Goal: Task Accomplishment & Management: Manage account settings

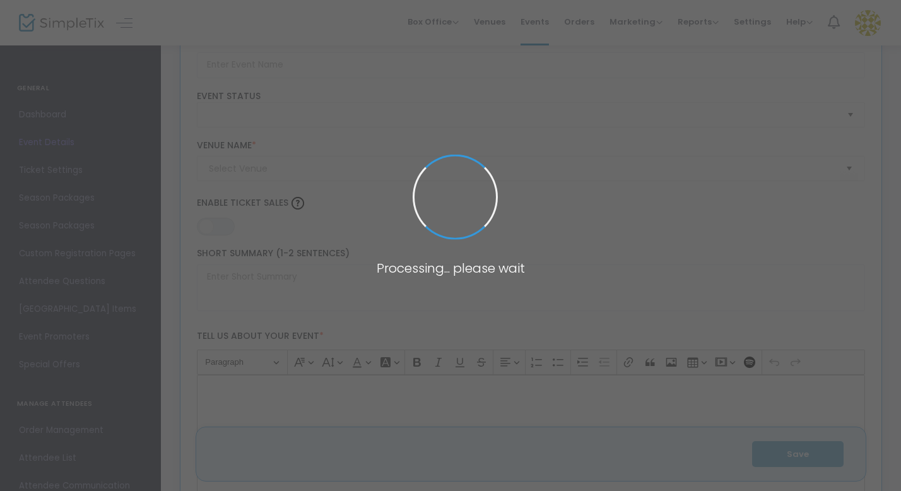
type input "Welcome Back Bar Night"
type textarea "Join us for our Welcome Back Bar Night on October 3rd at The Pint on Whyte! Doo…"
type input "Buy Tickets"
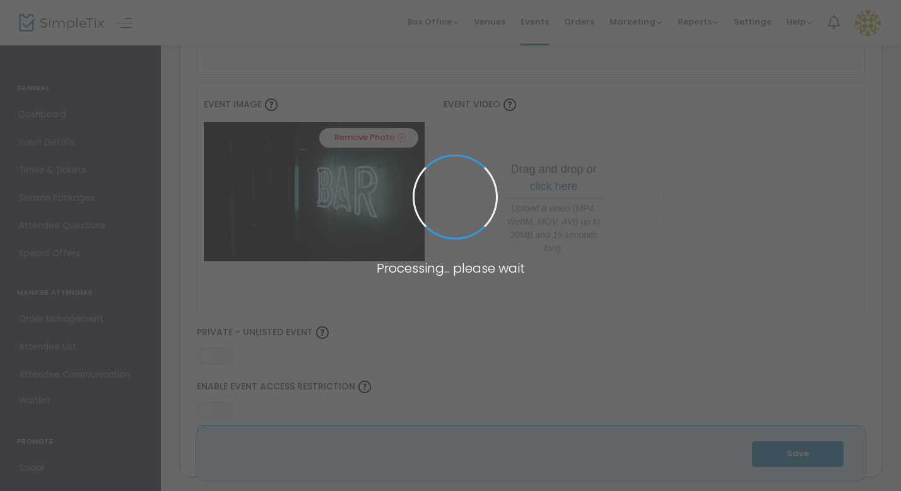
type input "Pint on Whyte"
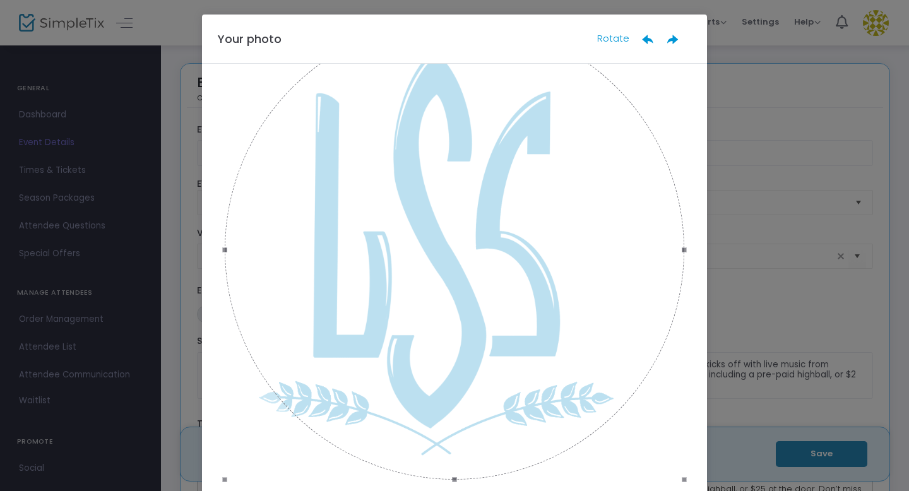
scroll to position [90, 0]
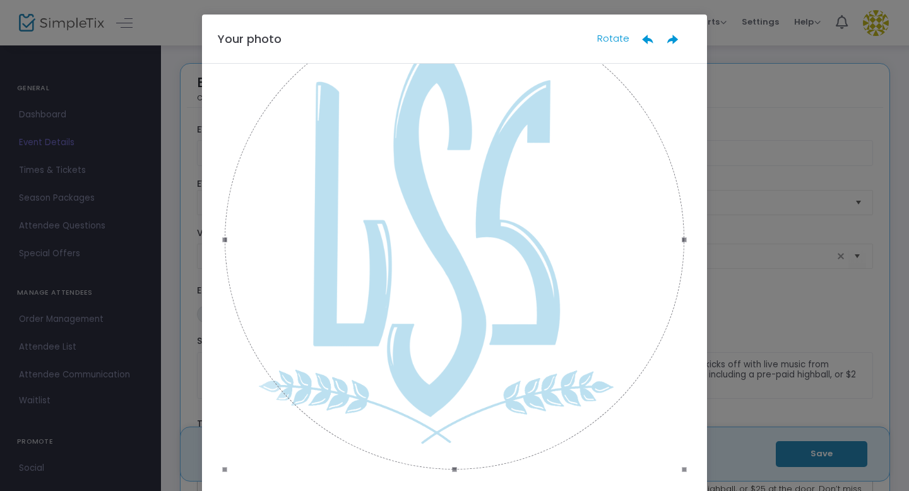
drag, startPoint x: 382, startPoint y: 186, endPoint x: 355, endPoint y: 189, distance: 27.3
click at [355, 188] on div at bounding box center [454, 239] width 459 height 459
drag, startPoint x: 361, startPoint y: 210, endPoint x: 310, endPoint y: 210, distance: 50.5
click at [310, 210] on div at bounding box center [454, 240] width 459 height 459
drag, startPoint x: 420, startPoint y: 242, endPoint x: 411, endPoint y: 271, distance: 30.9
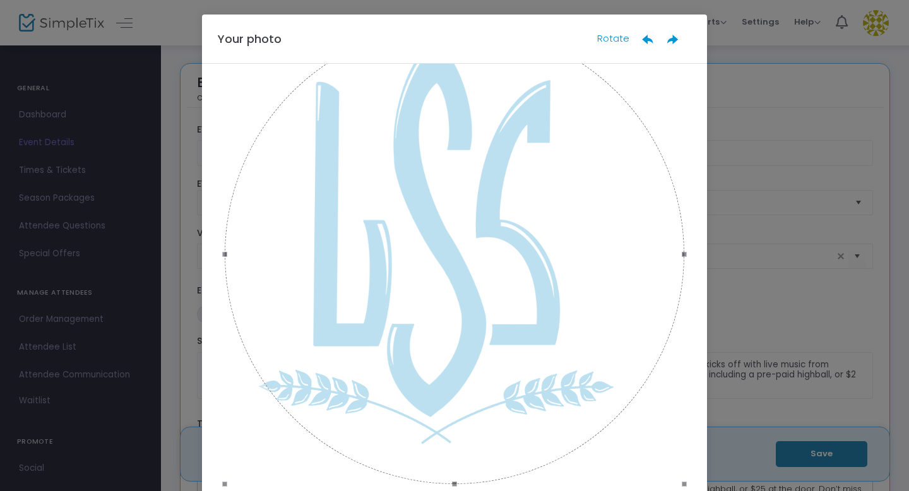
click at [411, 271] on div at bounding box center [454, 254] width 459 height 459
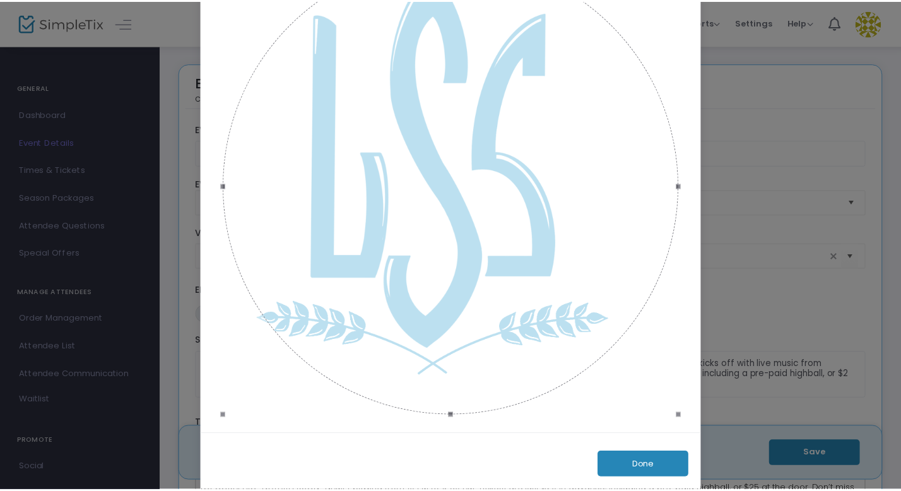
scroll to position [88, 0]
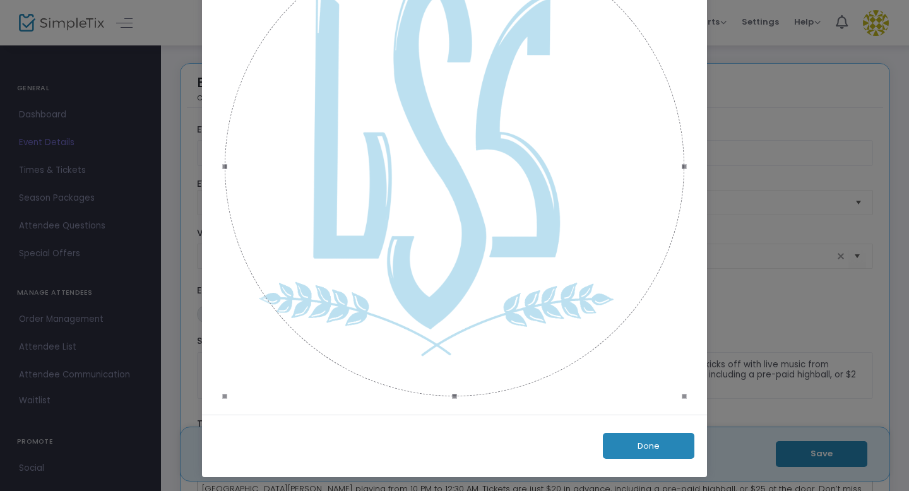
click at [625, 447] on button "Done" at bounding box center [648, 446] width 91 height 26
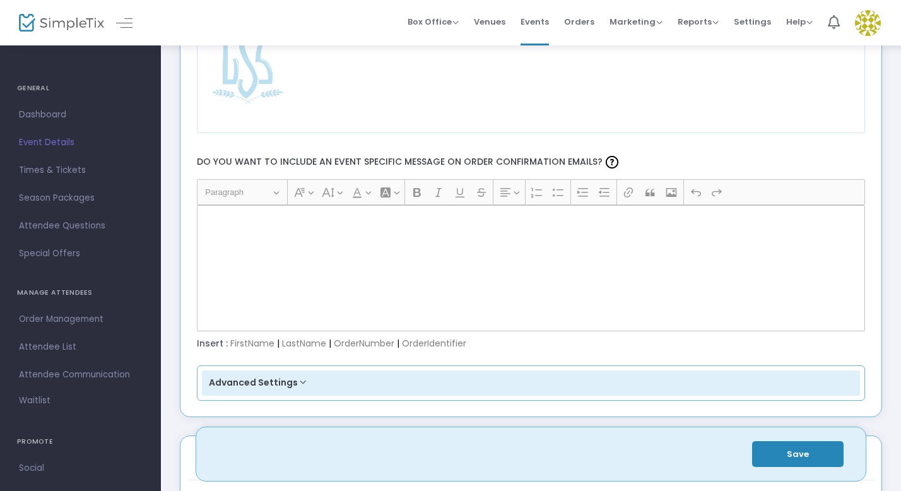
scroll to position [1583, 0]
click at [390, 263] on div "Rich Text Editor, main" at bounding box center [531, 267] width 669 height 126
click at [285, 244] on div "Rich Text Editor, main" at bounding box center [531, 267] width 669 height 126
click at [268, 228] on div "Rich Text Editor, main" at bounding box center [531, 267] width 669 height 126
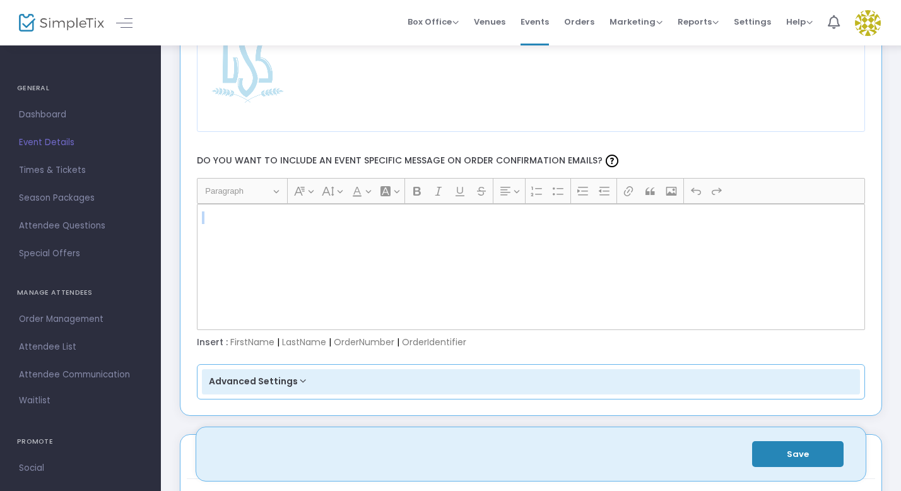
click at [268, 228] on div "Rich Text Editor, main" at bounding box center [531, 267] width 669 height 126
click at [203, 221] on p "Rich Text Editor, main" at bounding box center [530, 217] width 657 height 13
click at [207, 218] on p "Rich Text Editor, main" at bounding box center [530, 217] width 657 height 13
click at [263, 251] on div "Rich Text Editor, main" at bounding box center [531, 267] width 669 height 126
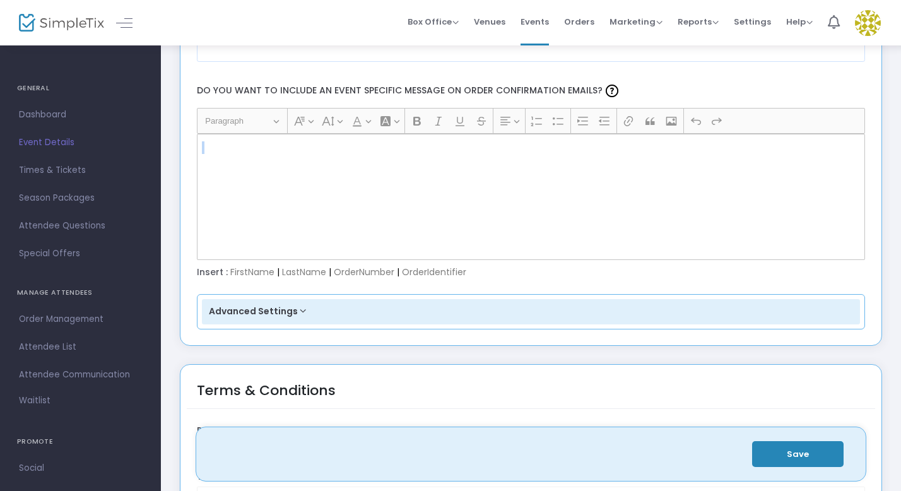
scroll to position [1654, 0]
click at [292, 325] on div "Advanced Settings Primary Color For Order Confirmation Email Reset #2586B7 Do y…" at bounding box center [531, 310] width 669 height 35
click at [295, 315] on button "Advanced Settings" at bounding box center [531, 310] width 659 height 25
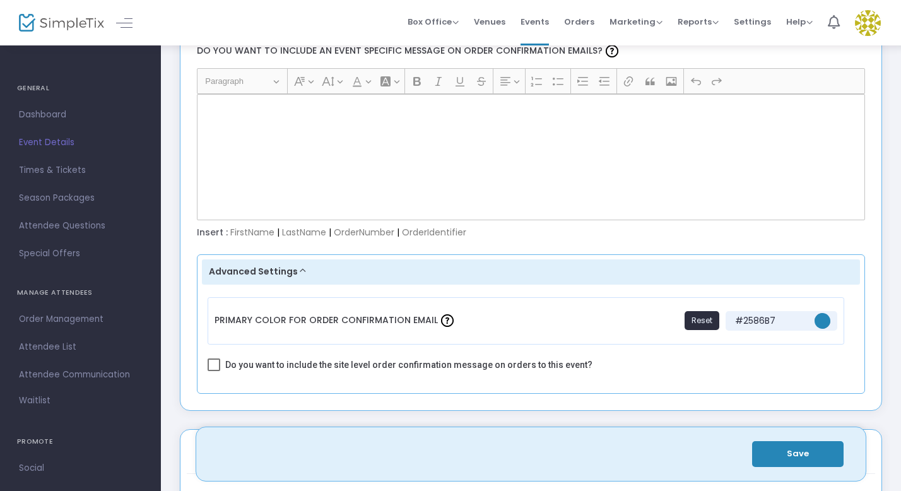
scroll to position [1695, 0]
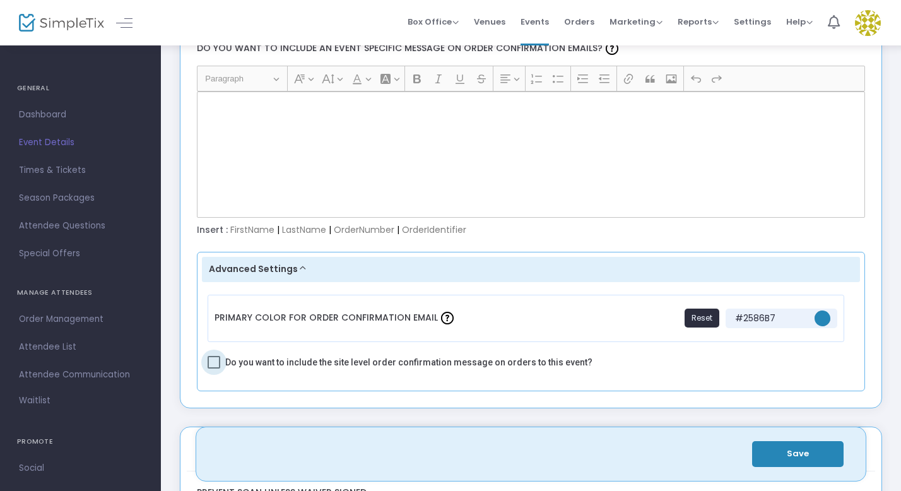
click at [215, 364] on span at bounding box center [214, 362] width 13 height 13
click at [214, 368] on input "Do you want to include the site level order confirmation message on orders to t…" at bounding box center [213, 368] width 1 height 1
checkbox input "true"
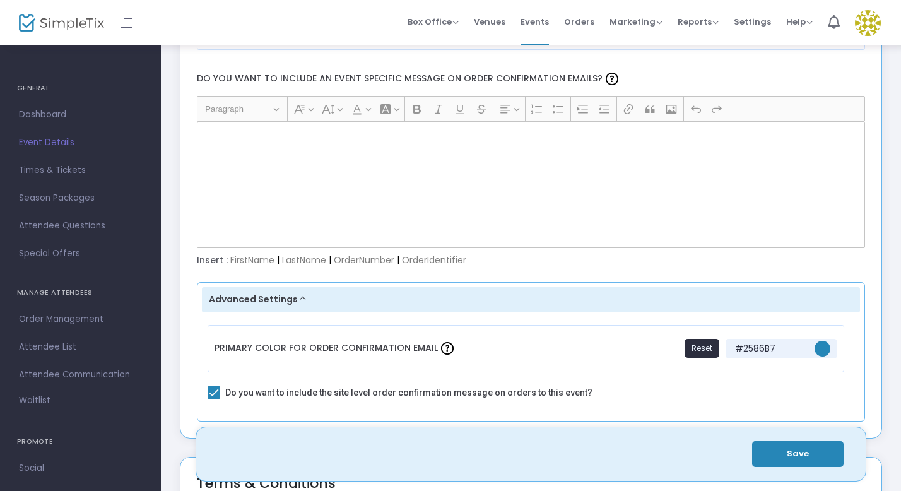
scroll to position [1650, 0]
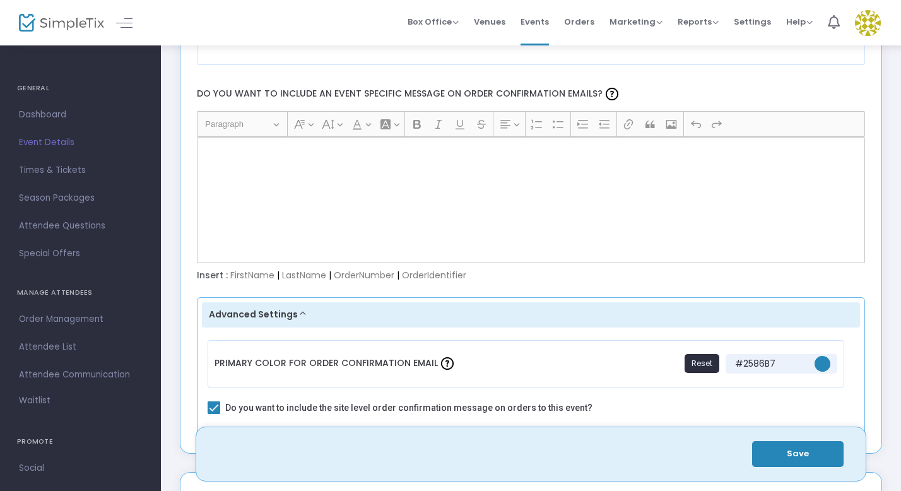
click at [286, 204] on div "Rich Text Editor, main" at bounding box center [531, 200] width 669 height 126
click at [220, 151] on p "Rich Text Editor, main" at bounding box center [530, 150] width 657 height 13
drag, startPoint x: 218, startPoint y: 153, endPoint x: 244, endPoint y: 156, distance: 26.0
click at [244, 156] on p "Rich Text Editor, main" at bounding box center [530, 150] width 657 height 13
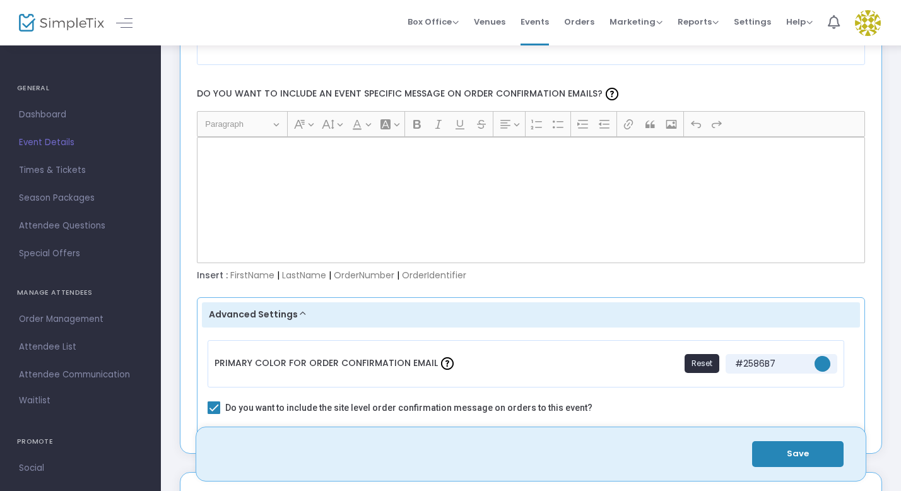
click at [213, 151] on p "Rich Text Editor, main" at bounding box center [530, 150] width 657 height 13
click at [231, 122] on span "Paragraph" at bounding box center [238, 124] width 66 height 15
click at [245, 127] on span "Paragraph" at bounding box center [238, 124] width 66 height 15
click at [264, 124] on span "Paragraph" at bounding box center [238, 124] width 66 height 15
click at [260, 163] on div "Rich Text Editor, main" at bounding box center [531, 200] width 669 height 126
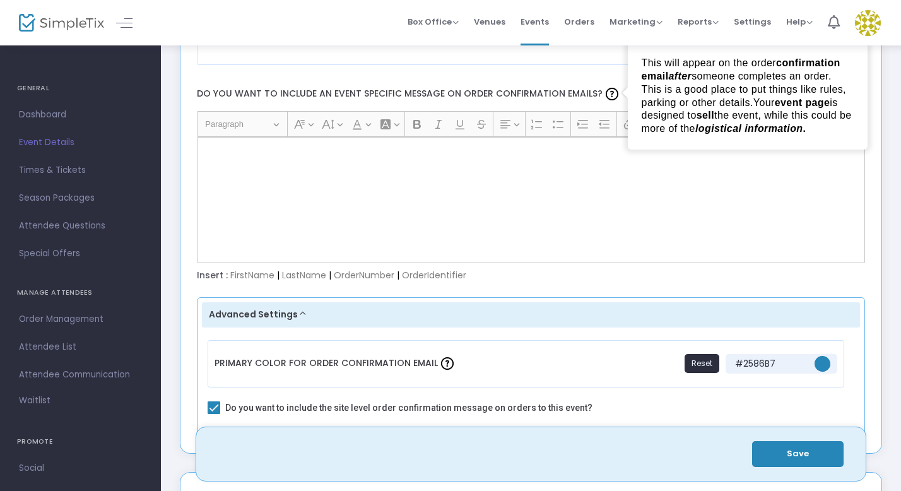
click at [606, 97] on img at bounding box center [612, 94] width 13 height 13
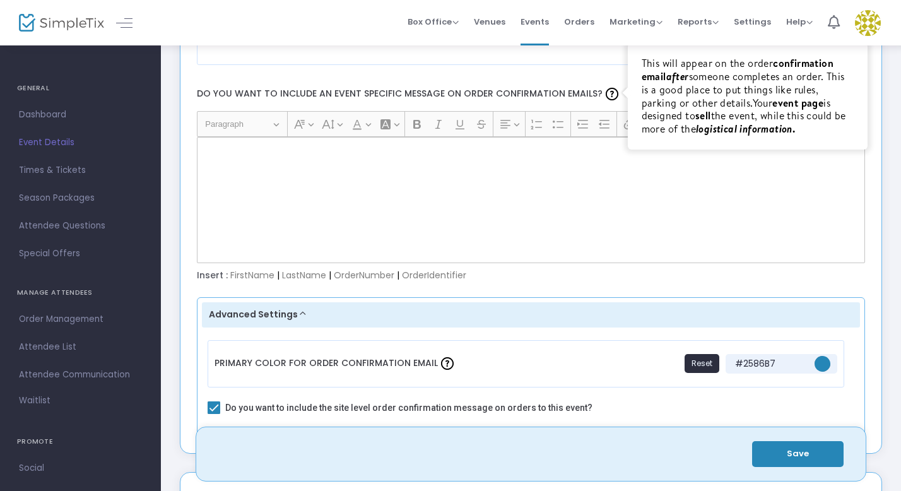
click at [427, 167] on div "Rich Text Editor, main" at bounding box center [531, 200] width 669 height 126
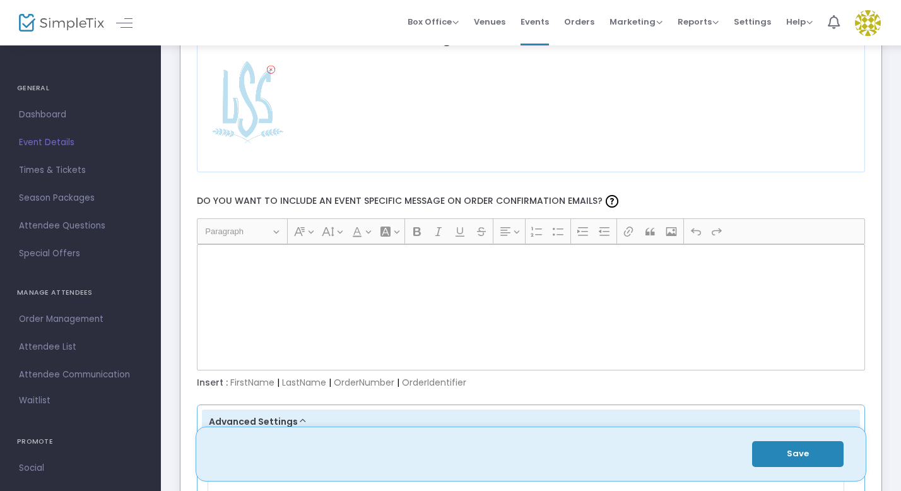
scroll to position [1541, 0]
click at [239, 278] on div "Rich Text Editor, main" at bounding box center [531, 309] width 669 height 126
click at [508, 231] on icon "Editor toolbar" at bounding box center [505, 233] width 13 height 13
click at [349, 266] on div "Rich Text Editor, main" at bounding box center [531, 309] width 669 height 126
click at [801, 455] on button "Save" at bounding box center [797, 454] width 91 height 26
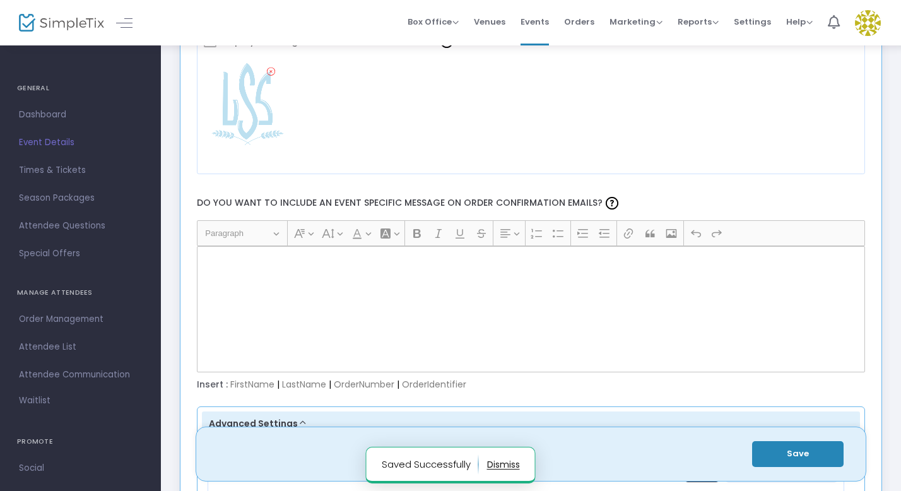
click at [373, 328] on div "Rich Text Editor, main" at bounding box center [531, 309] width 669 height 126
click at [322, 283] on div "Rich Text Editor, main" at bounding box center [531, 309] width 669 height 126
click at [238, 254] on p "Rich Text Editor, main" at bounding box center [530, 260] width 657 height 13
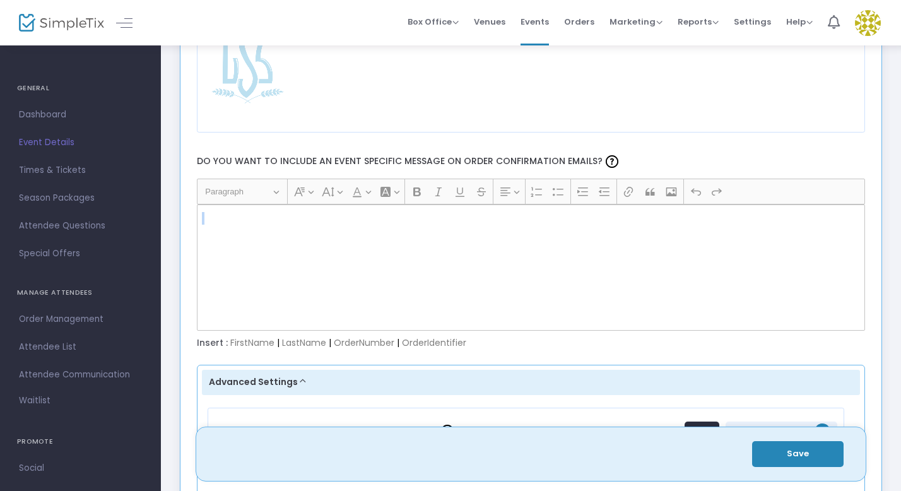
scroll to position [1598, 0]
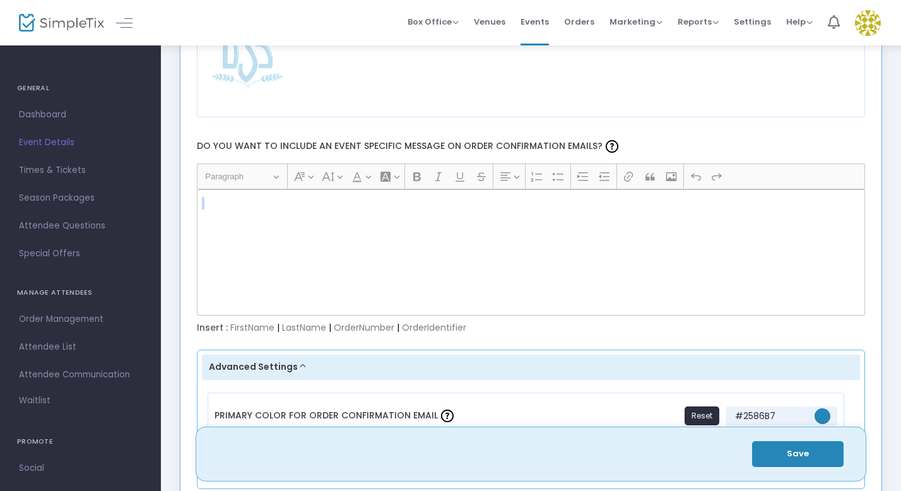
click at [251, 211] on div "Rich Text Editor, main" at bounding box center [531, 252] width 669 height 126
click at [203, 199] on p "Rich Text Editor, main" at bounding box center [530, 203] width 657 height 13
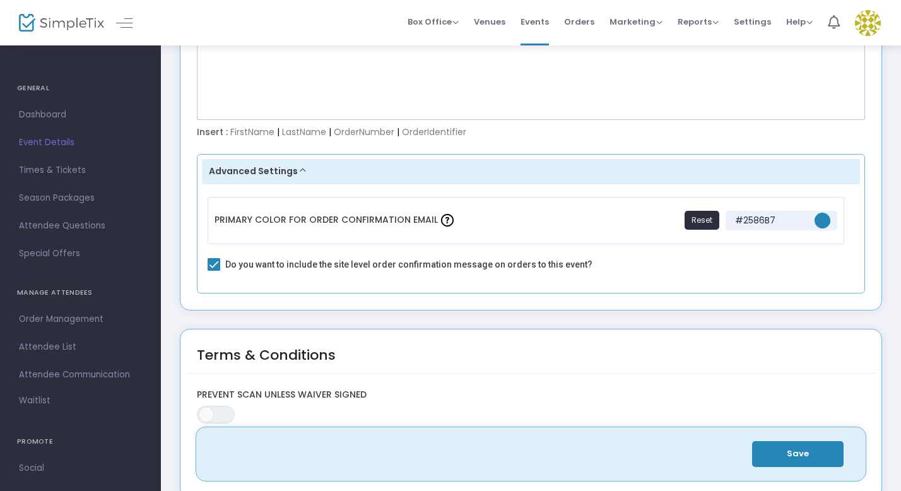
scroll to position [1795, 0]
click at [296, 163] on button "Advanced Settings" at bounding box center [531, 170] width 659 height 25
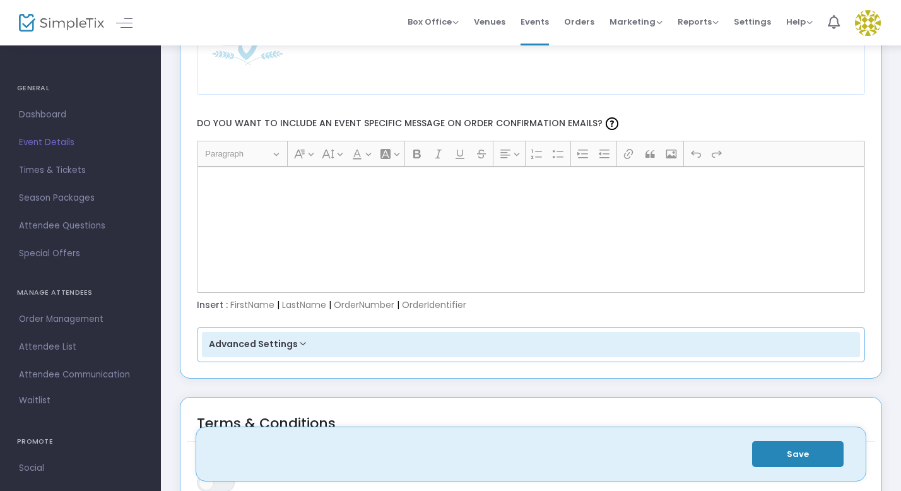
scroll to position [1614, 0]
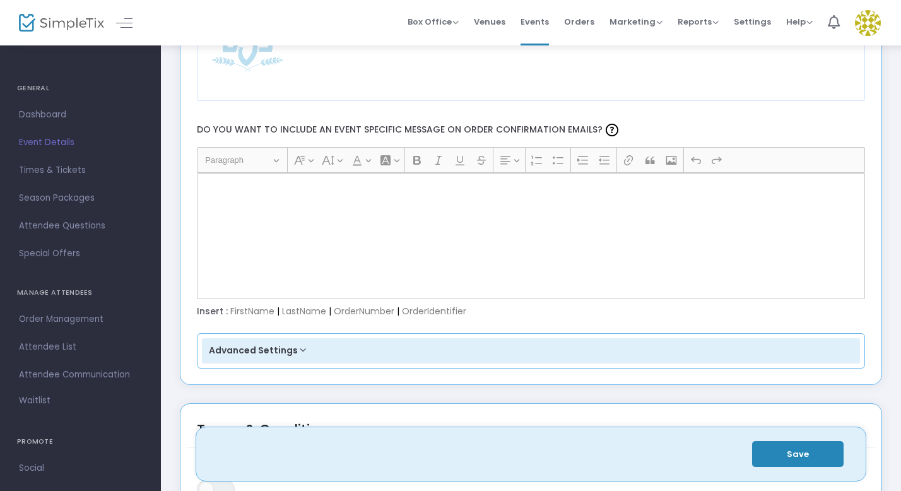
click at [309, 242] on div "Rich Text Editor, main" at bounding box center [531, 236] width 669 height 126
click at [268, 200] on div "Rich Text Editor, main" at bounding box center [531, 236] width 669 height 126
click at [204, 177] on div "Rich Text Editor, main" at bounding box center [531, 236] width 669 height 126
click at [73, 321] on span "Order Management" at bounding box center [80, 319] width 123 height 16
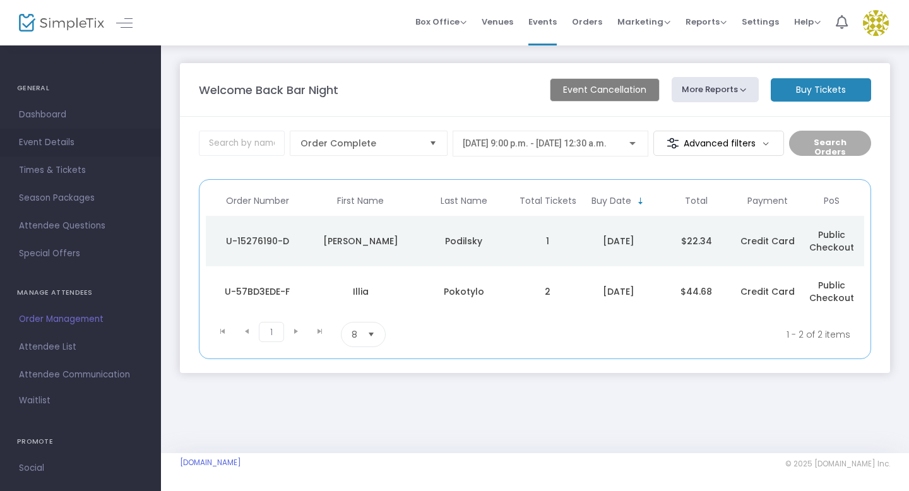
click at [45, 146] on span "Event Details" at bounding box center [80, 142] width 123 height 16
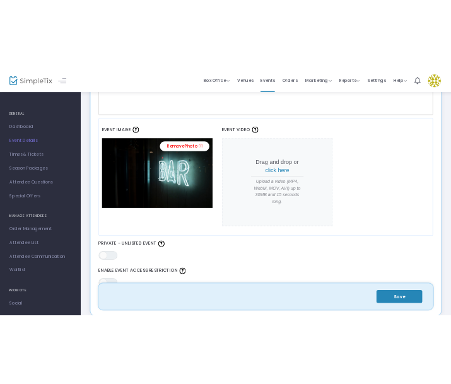
scroll to position [476, 0]
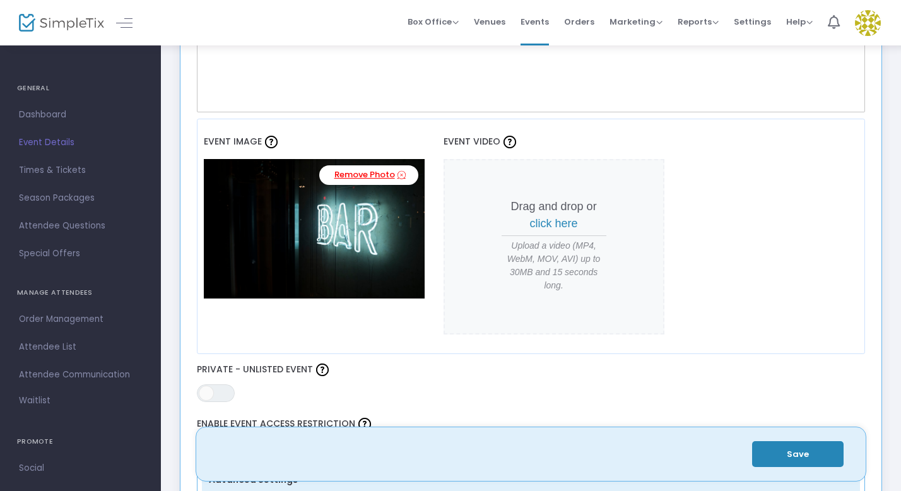
click at [403, 175] on icon at bounding box center [402, 175] width 8 height 12
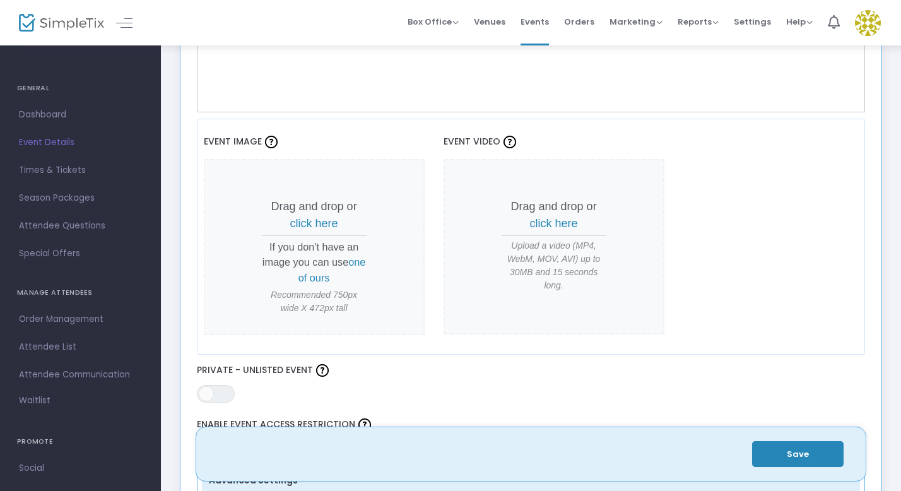
click at [343, 224] on p "Drag and drop or click here" at bounding box center [314, 215] width 105 height 34
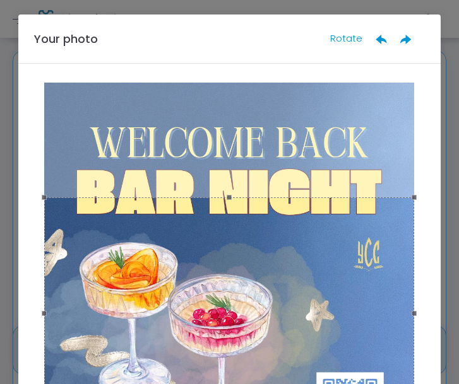
scroll to position [61, 0]
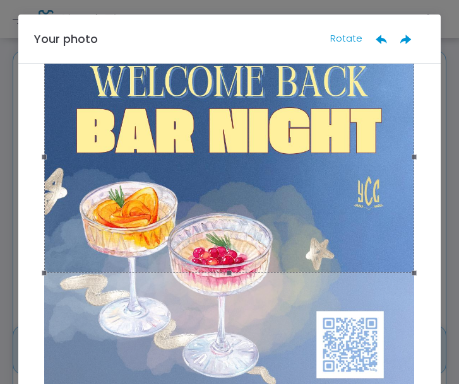
drag, startPoint x: 292, startPoint y: 262, endPoint x: 295, endPoint y: 167, distance: 95.3
click at [295, 167] on div at bounding box center [229, 157] width 370 height 233
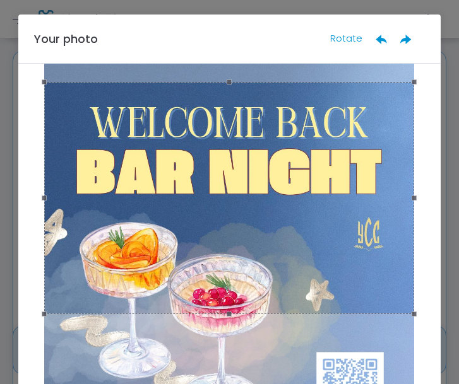
scroll to position [0, 0]
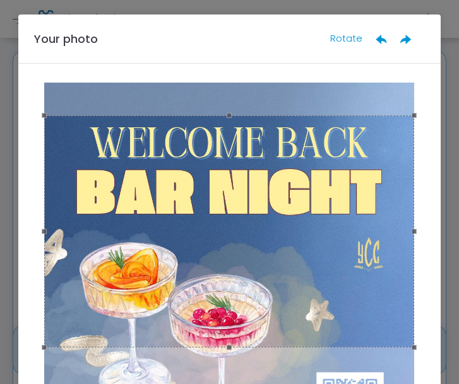
drag, startPoint x: 294, startPoint y: 177, endPoint x: 291, endPoint y: 191, distance: 13.6
click at [291, 191] on div at bounding box center [229, 231] width 370 height 233
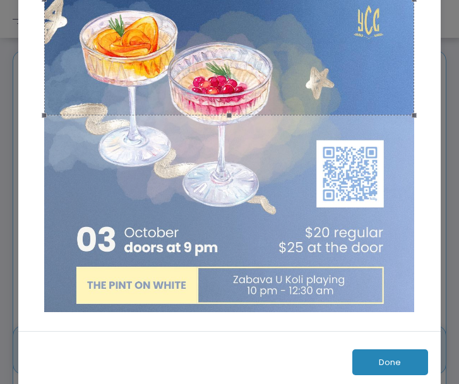
scroll to position [194, 0]
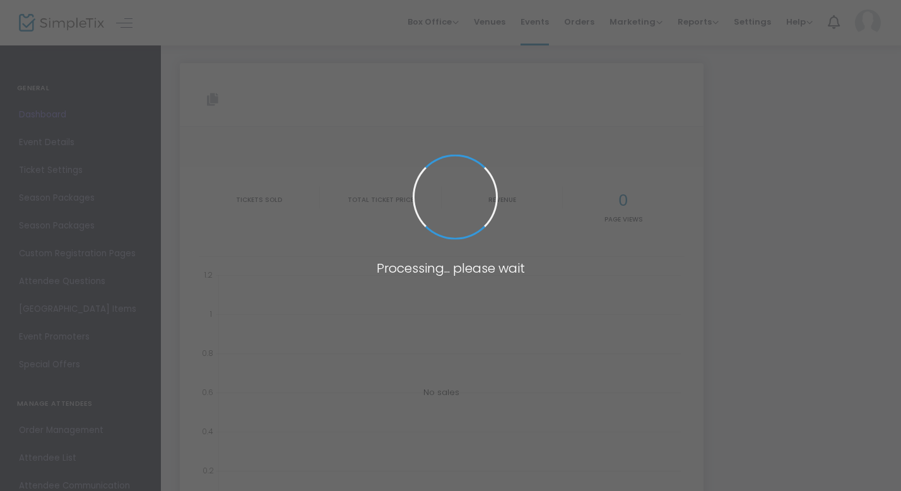
type input "[URL][DOMAIN_NAME]"
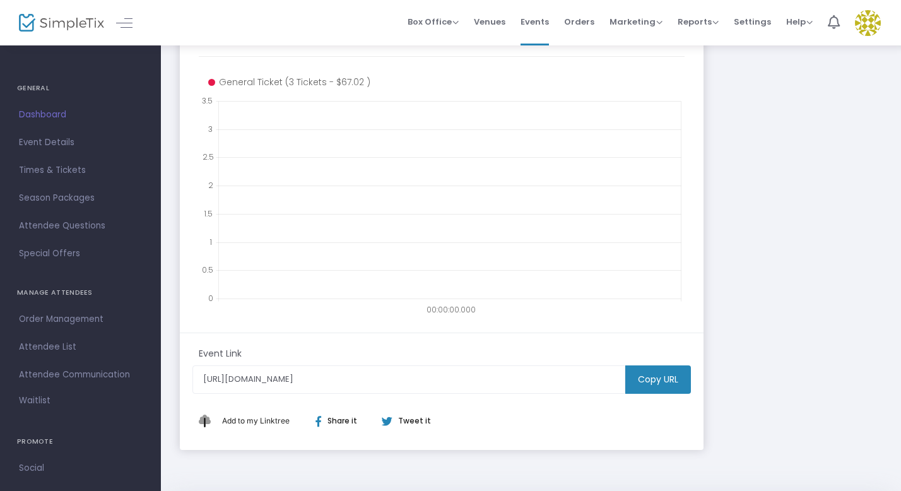
scroll to position [245, 0]
